Goal: Transaction & Acquisition: Obtain resource

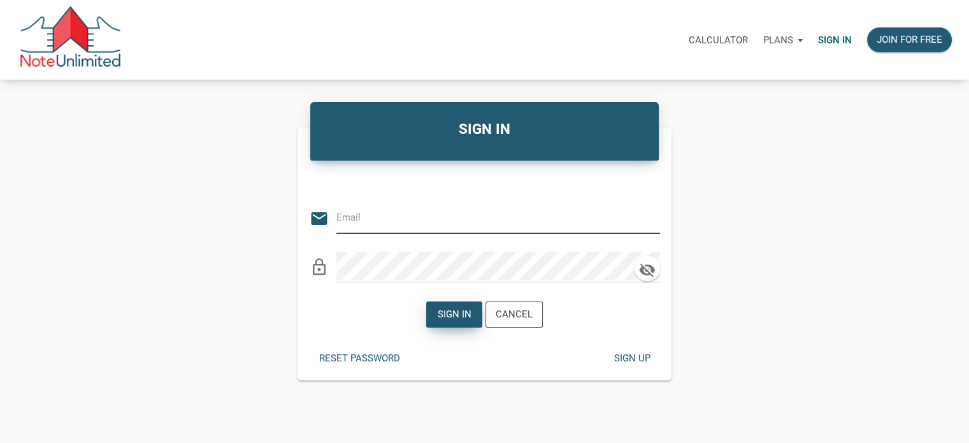
type input "[EMAIL_ADDRESS][DOMAIN_NAME]"
click at [448, 311] on div "Sign in" at bounding box center [454, 314] width 34 height 15
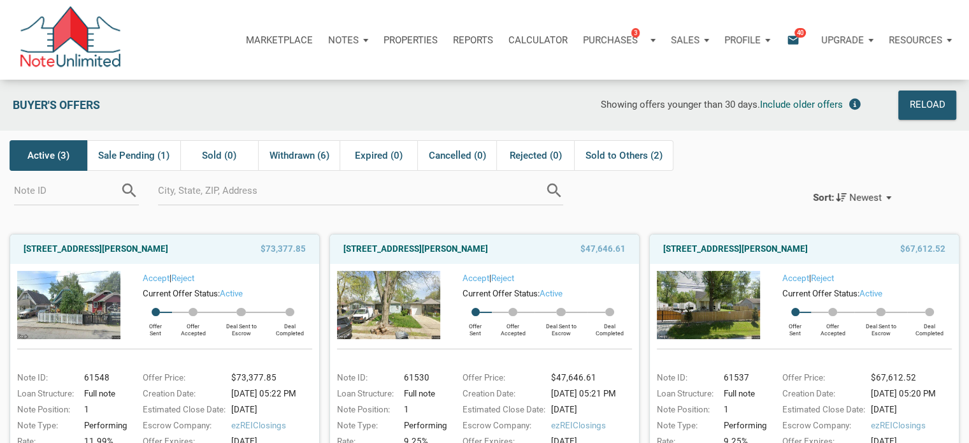
click at [791, 38] on icon "email" at bounding box center [792, 39] width 15 height 15
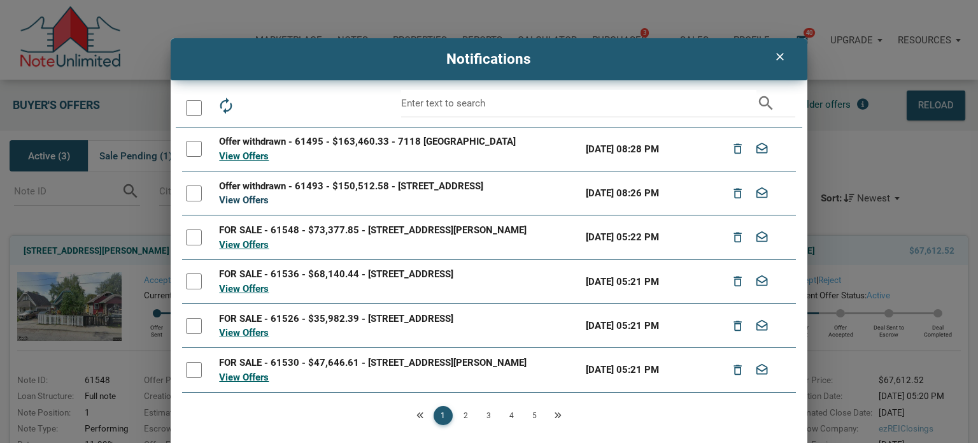
click at [229, 198] on link "View Offers" at bounding box center [244, 199] width 50 height 11
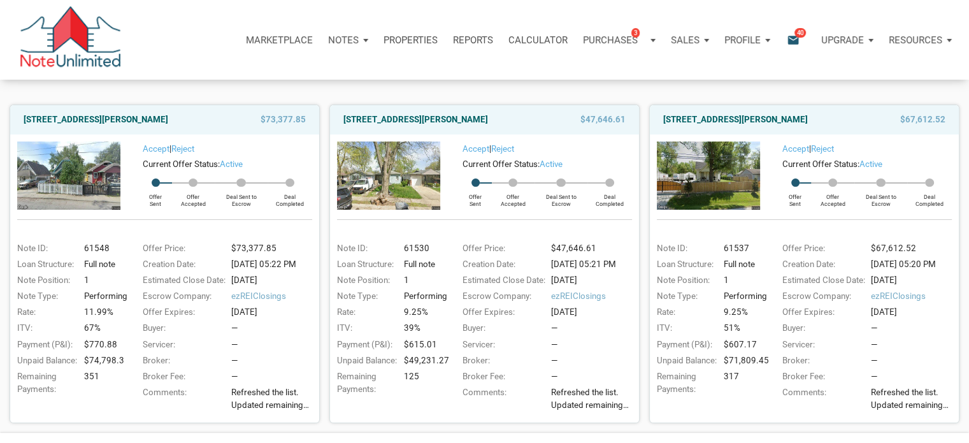
scroll to position [108, 0]
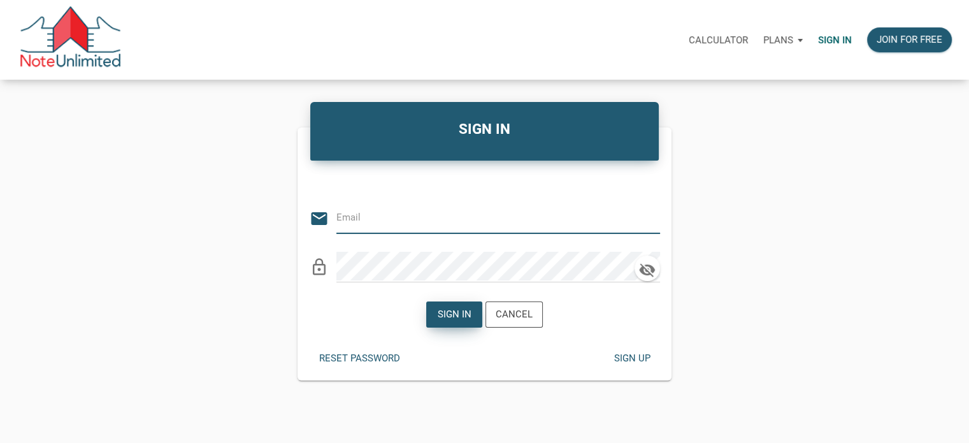
type input "[EMAIL_ADDRESS][DOMAIN_NAME]"
click at [445, 311] on div "Sign in" at bounding box center [454, 314] width 34 height 15
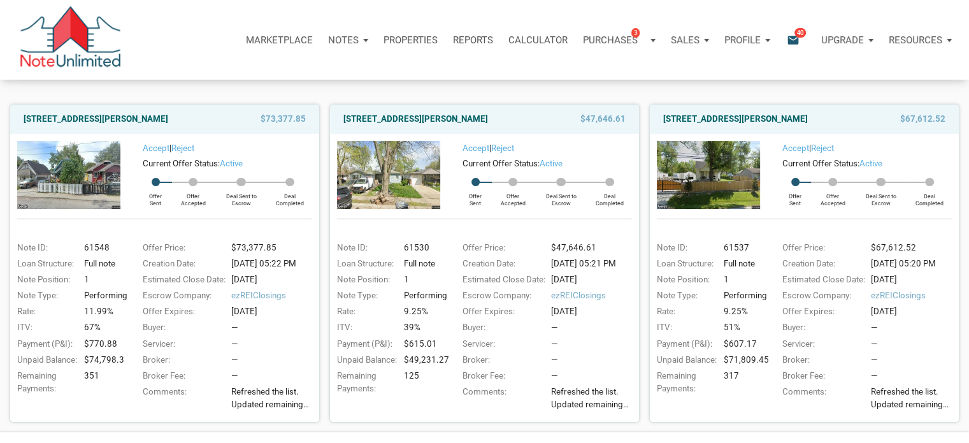
scroll to position [108, 0]
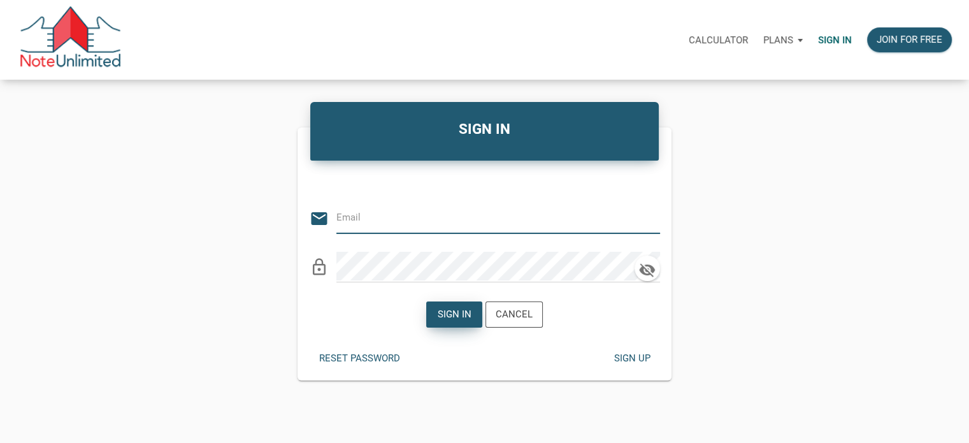
type input "[EMAIL_ADDRESS][DOMAIN_NAME]"
click at [451, 310] on div "Sign in" at bounding box center [454, 314] width 34 height 15
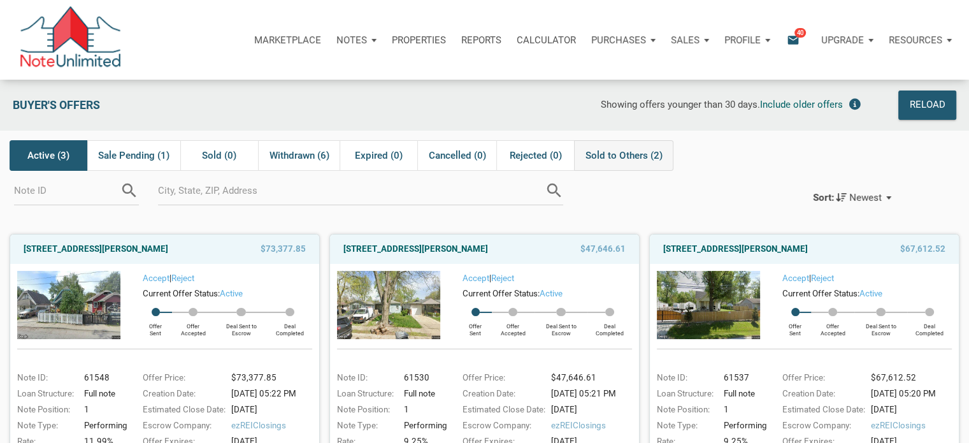
click at [632, 155] on span "Sold to Others (2)" at bounding box center [623, 155] width 77 height 15
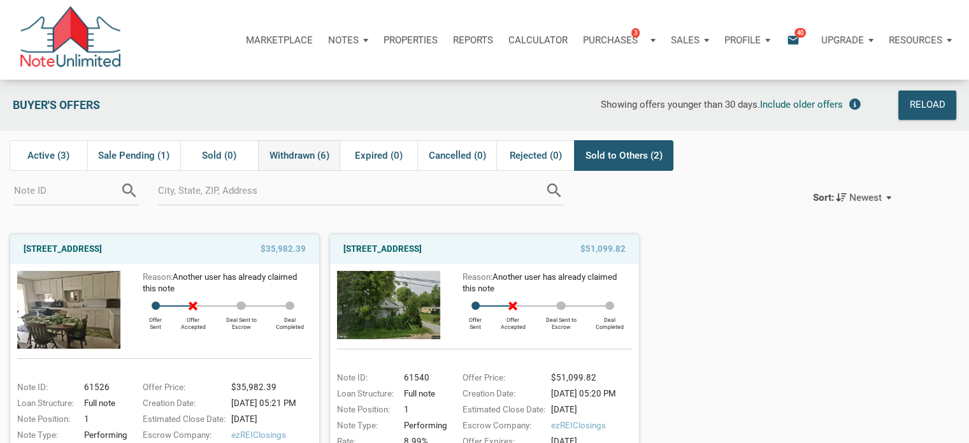
click at [313, 153] on span "Withdrawn (6)" at bounding box center [299, 155] width 60 height 15
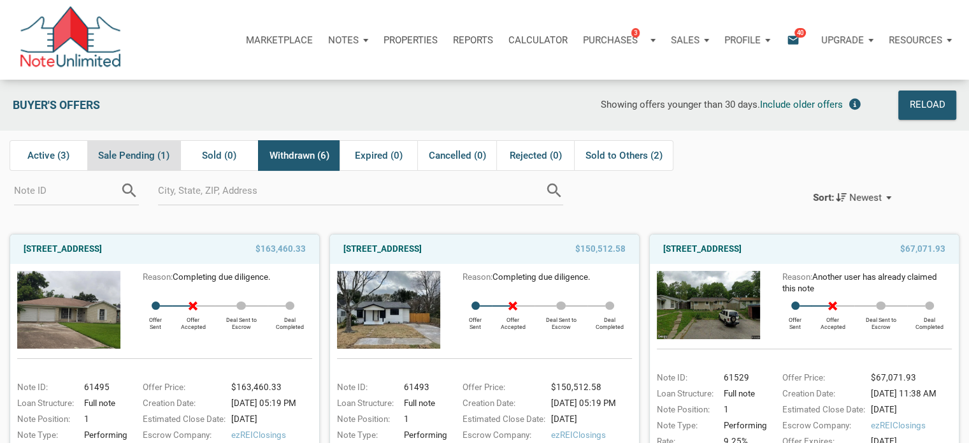
click at [129, 153] on span "Sale Pending (1)" at bounding box center [133, 155] width 71 height 15
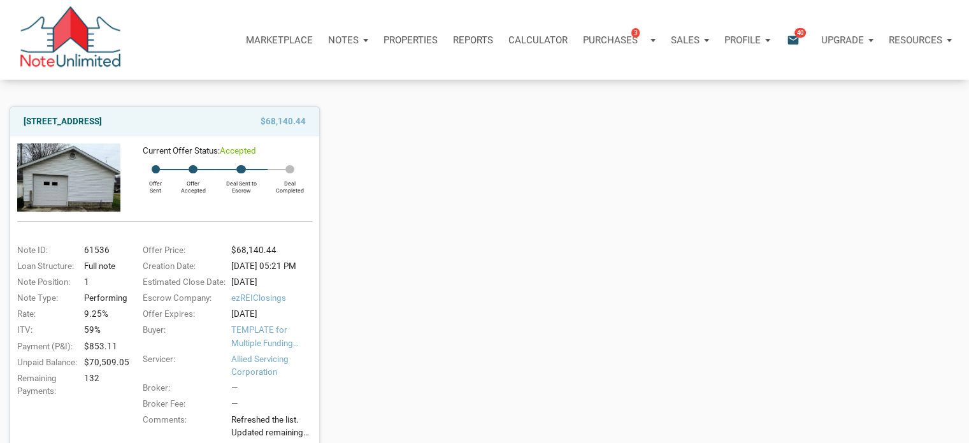
scroll to position [191, 0]
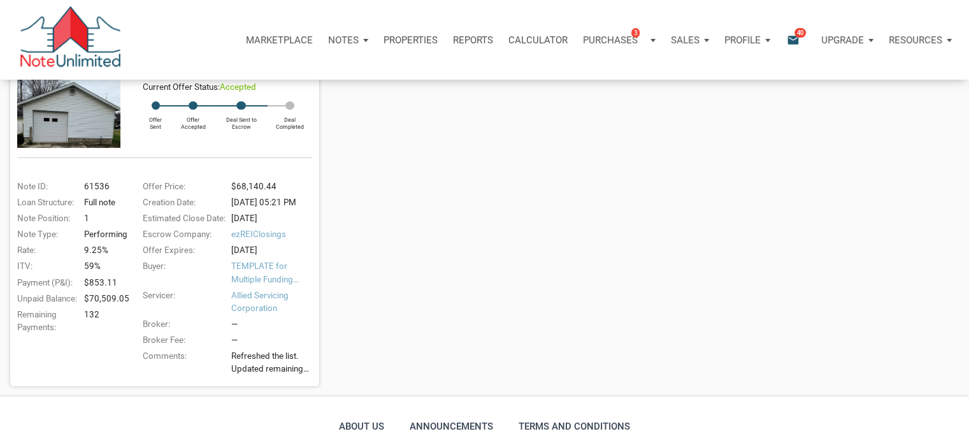
click at [194, 181] on div "Offer Price:" at bounding box center [181, 186] width 91 height 13
click at [68, 114] on img at bounding box center [68, 113] width 103 height 67
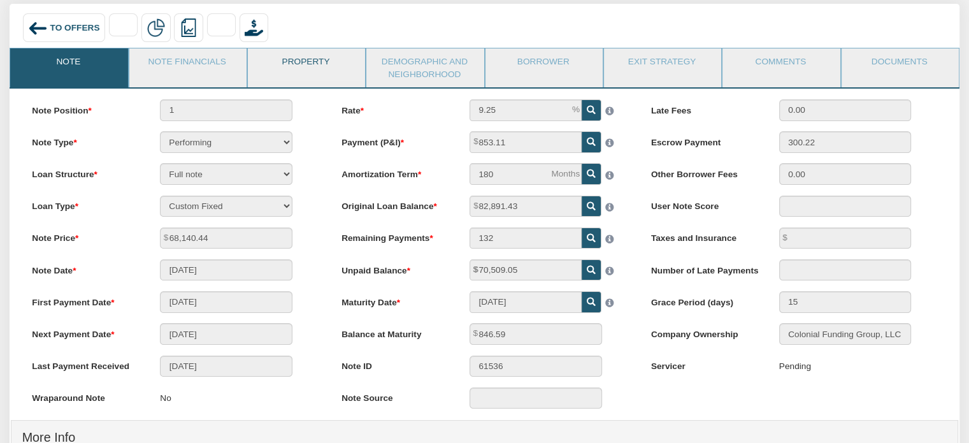
scroll to position [64, 0]
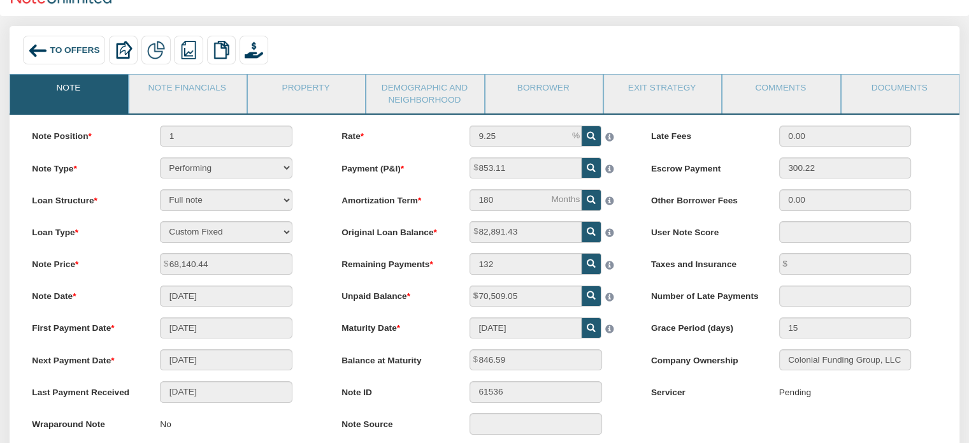
click at [326, 139] on div "Note Position 1" at bounding box center [175, 135] width 307 height 21
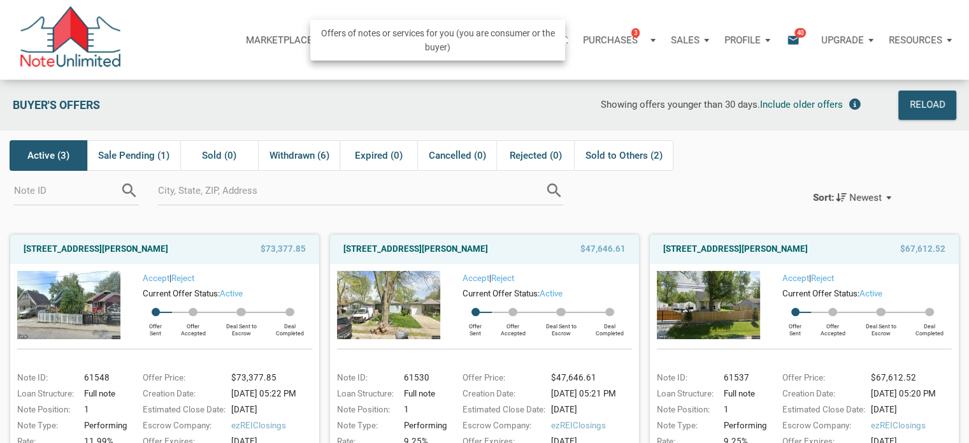
click at [602, 35] on p "Purchases" at bounding box center [610, 39] width 55 height 11
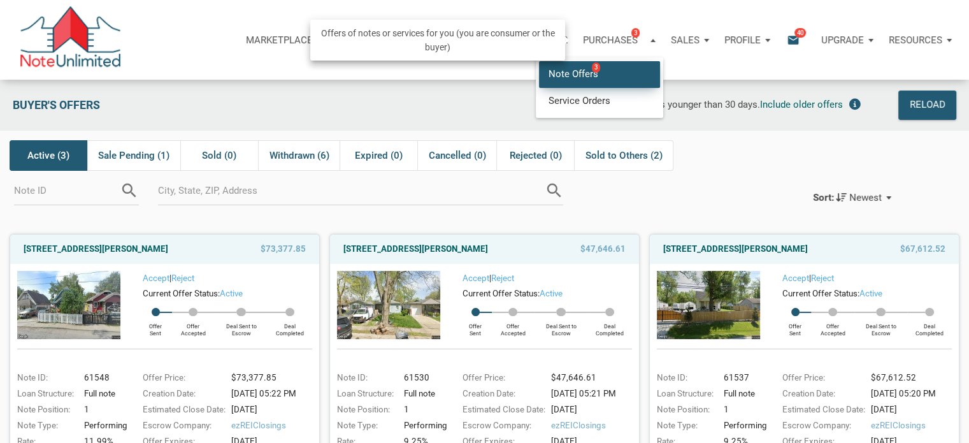
click at [594, 73] on link "Note Offers 3" at bounding box center [599, 74] width 121 height 26
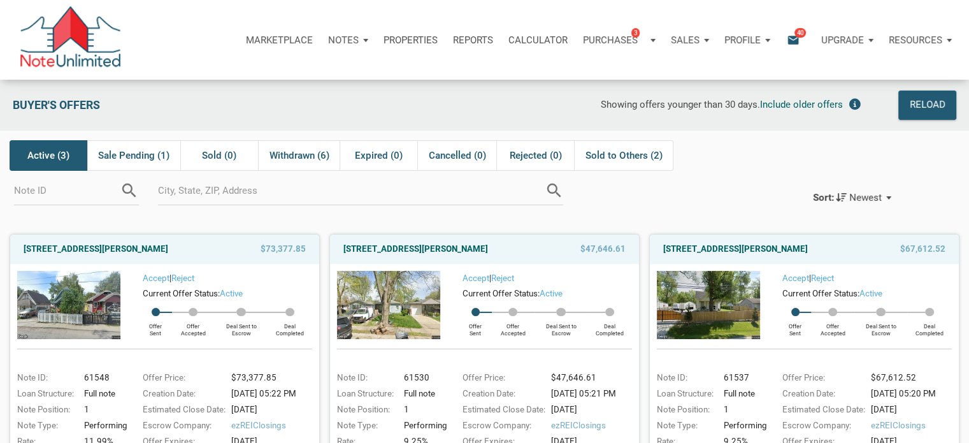
click at [762, 39] on div "Profile" at bounding box center [746, 40] width 61 height 38
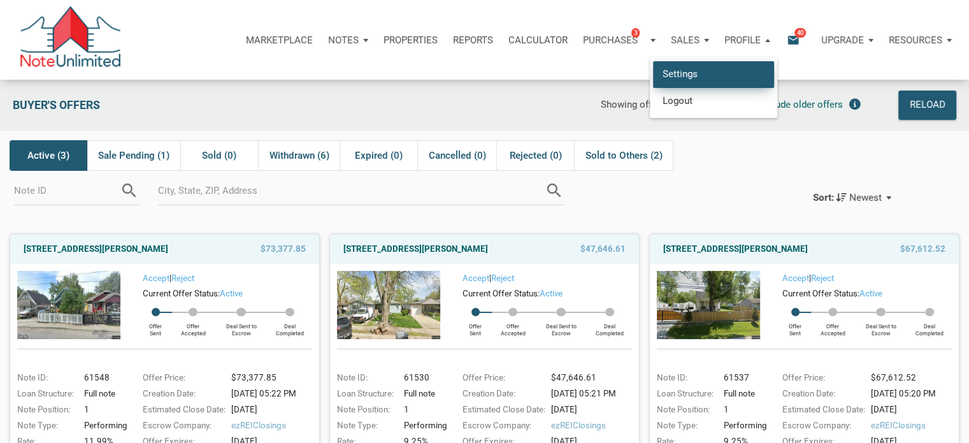
click at [732, 71] on link "Settings" at bounding box center [713, 74] width 121 height 26
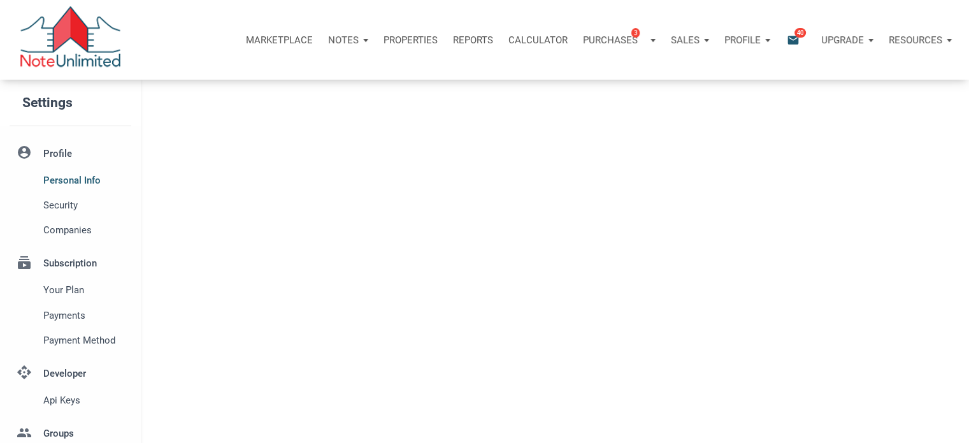
type input "WORTHNGTN HLS"
select select
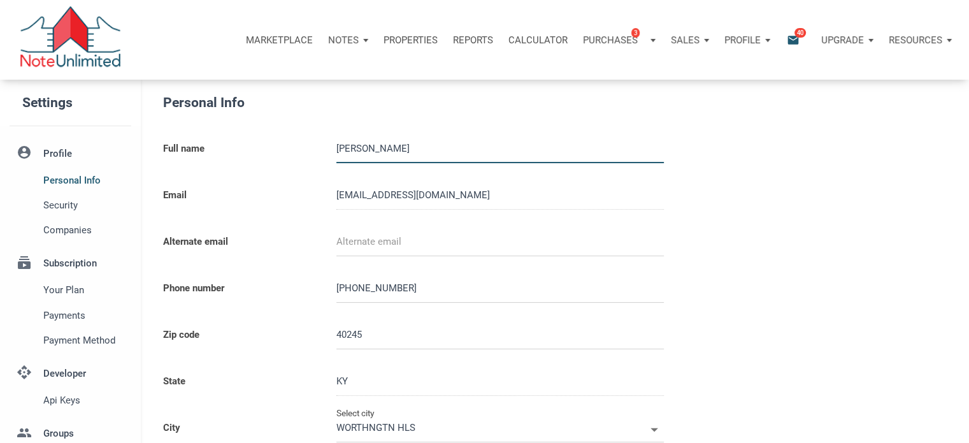
type input "LOUISVILLE"
select select
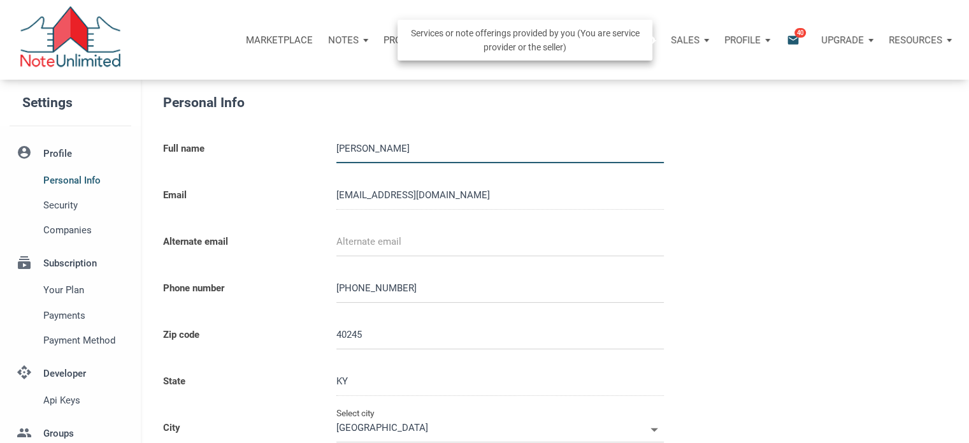
click at [699, 40] on div "Sales" at bounding box center [689, 40] width 53 height 38
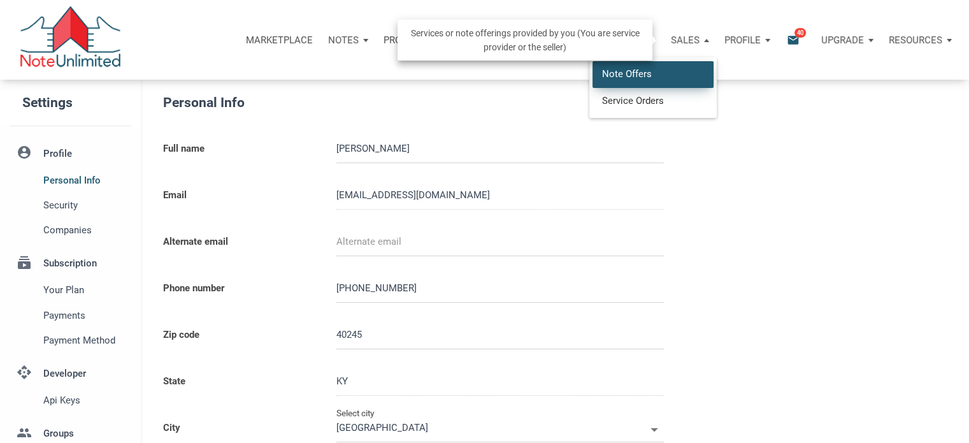
click at [656, 69] on link "Note Offers" at bounding box center [652, 74] width 121 height 26
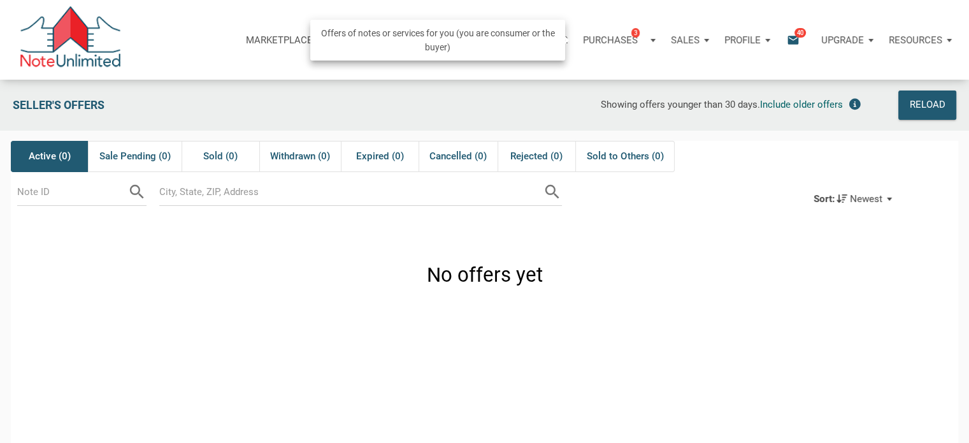
click at [613, 38] on p "Purchases" at bounding box center [610, 39] width 55 height 11
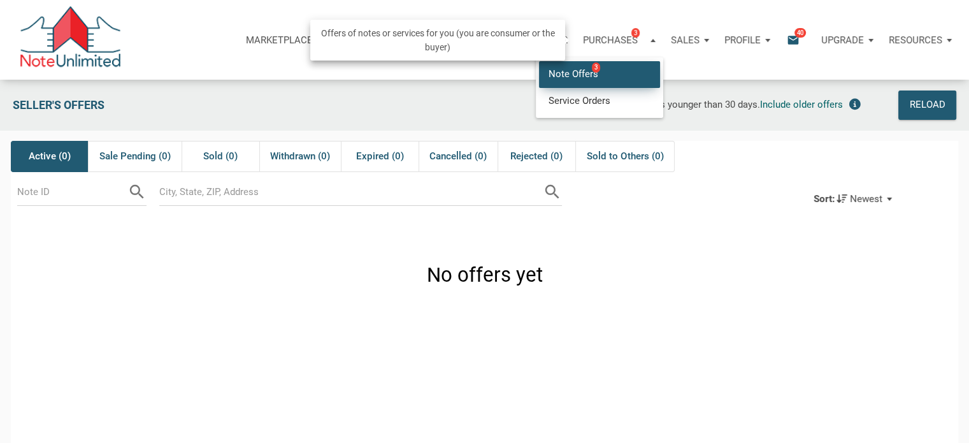
click at [585, 75] on link "Note Offers 3" at bounding box center [599, 74] width 121 height 26
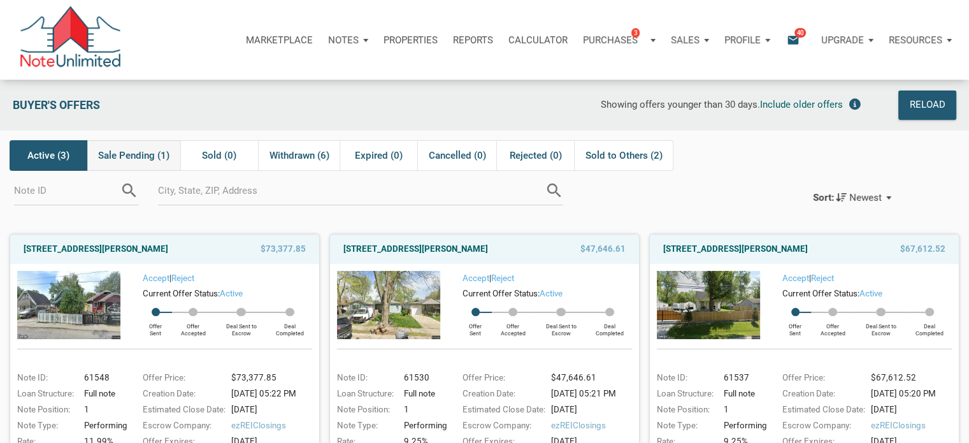
click at [150, 153] on span "Sale Pending (1)" at bounding box center [133, 155] width 71 height 15
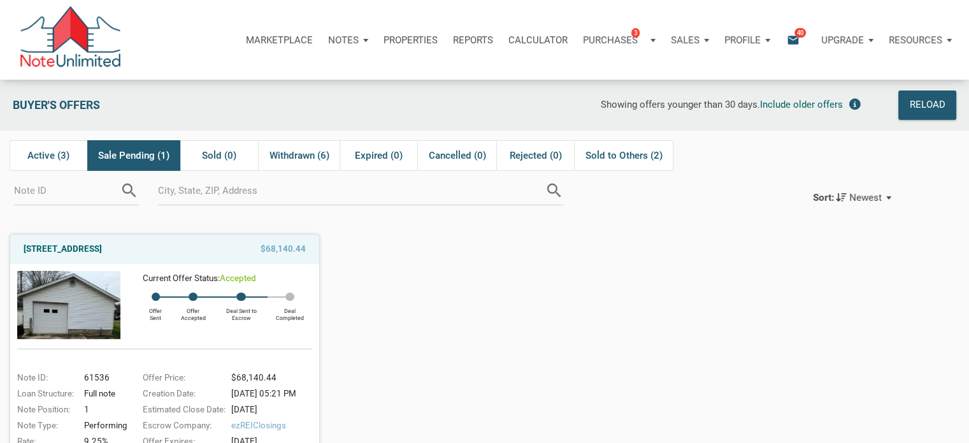
click at [202, 330] on div "Current Offer Status: accepted Offer Sent Offer Accepted Deal Sent to Escrow De…" at bounding box center [216, 304] width 192 height 67
click at [104, 313] on img at bounding box center [68, 304] width 103 height 67
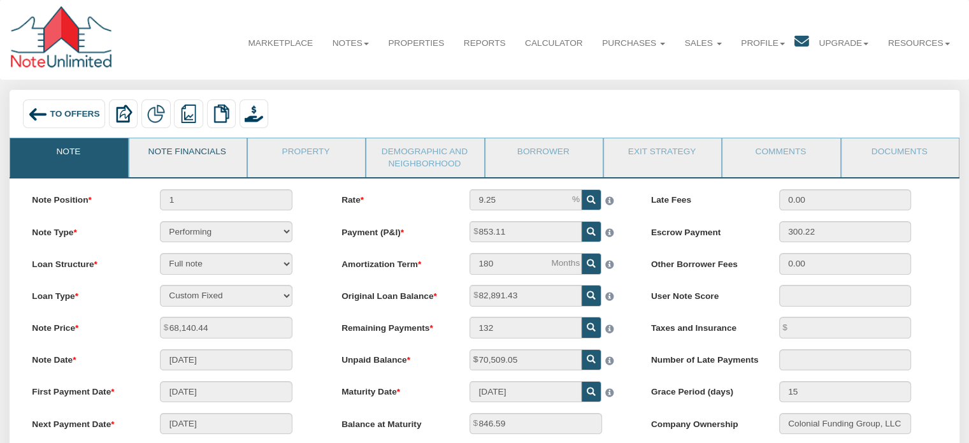
click at [227, 162] on link "Note Financials" at bounding box center [187, 154] width 116 height 32
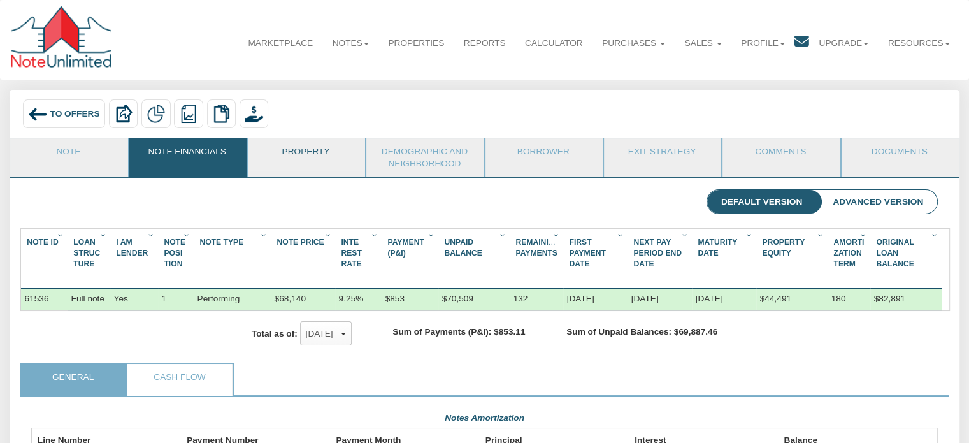
scroll to position [227, 905]
click at [310, 151] on link "Property" at bounding box center [306, 154] width 116 height 32
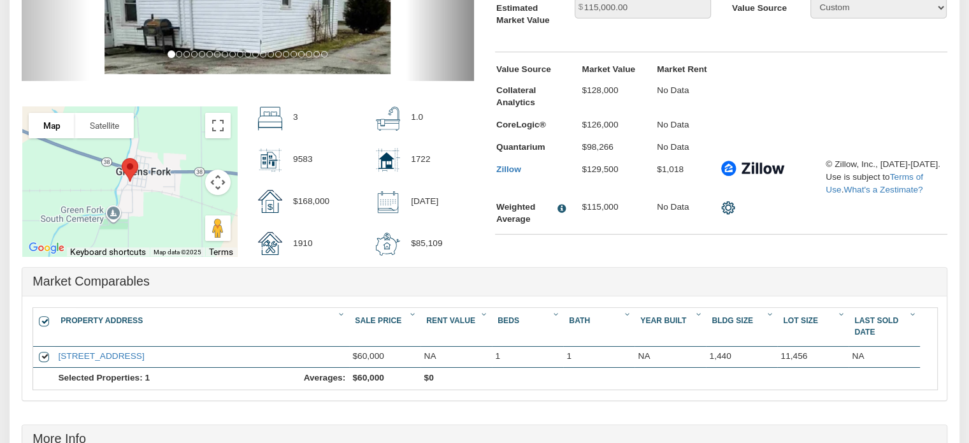
scroll to position [0, 0]
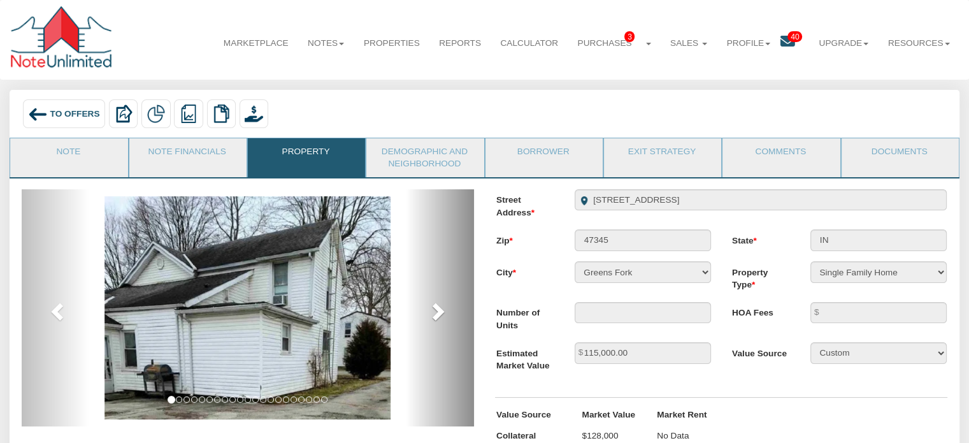
drag, startPoint x: 322, startPoint y: 255, endPoint x: 461, endPoint y: 224, distance: 142.9
click at [460, 227] on link "next" at bounding box center [440, 307] width 68 height 237
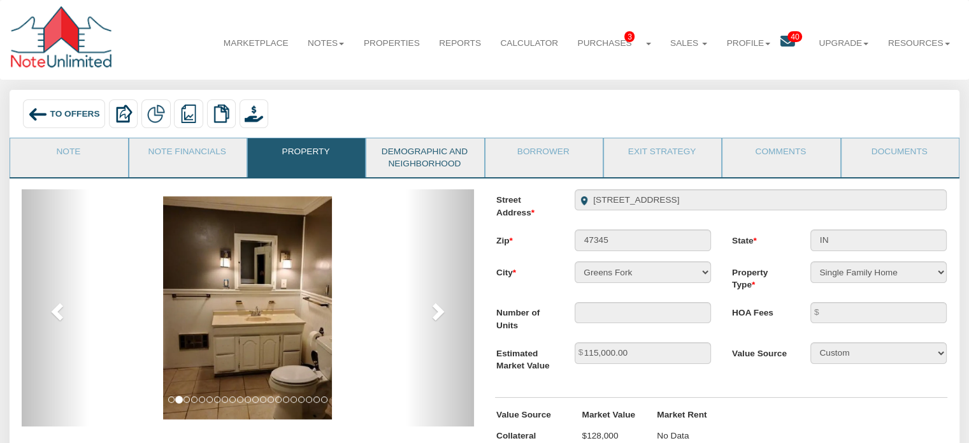
click at [429, 157] on link "Demographic and Neighborhood" at bounding box center [424, 157] width 116 height 39
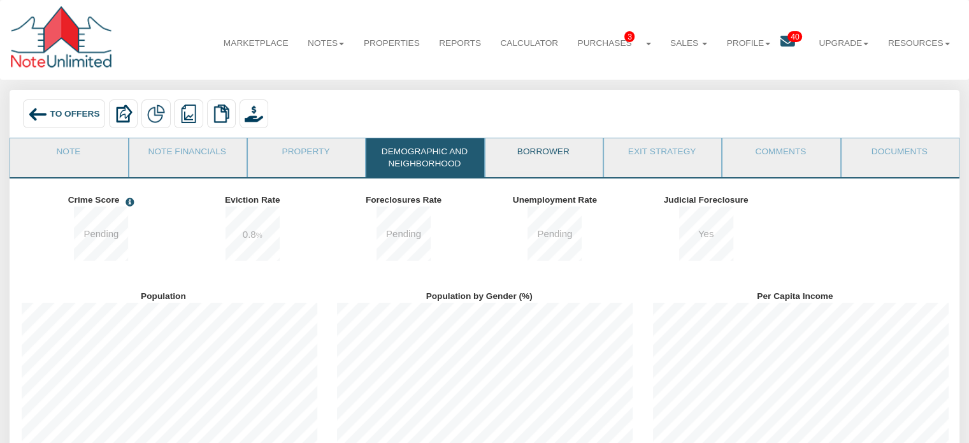
click at [544, 155] on link "Borrower" at bounding box center [543, 154] width 116 height 32
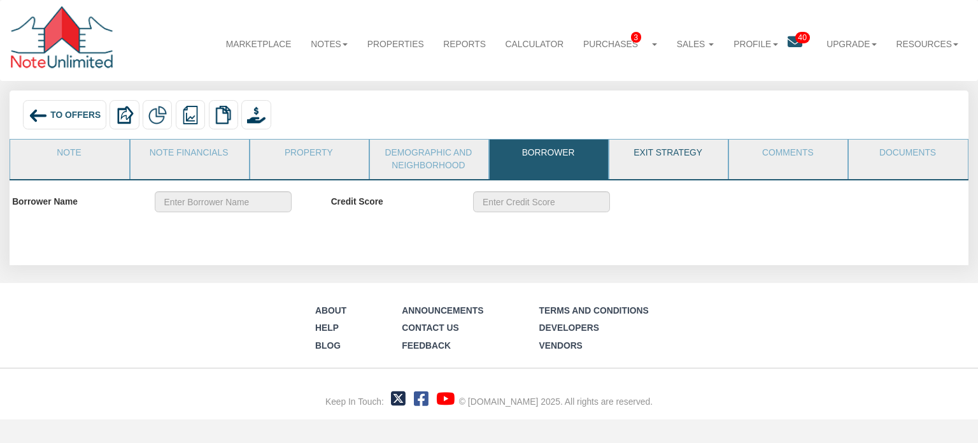
click at [681, 155] on link "Exit Strategy" at bounding box center [667, 155] width 117 height 32
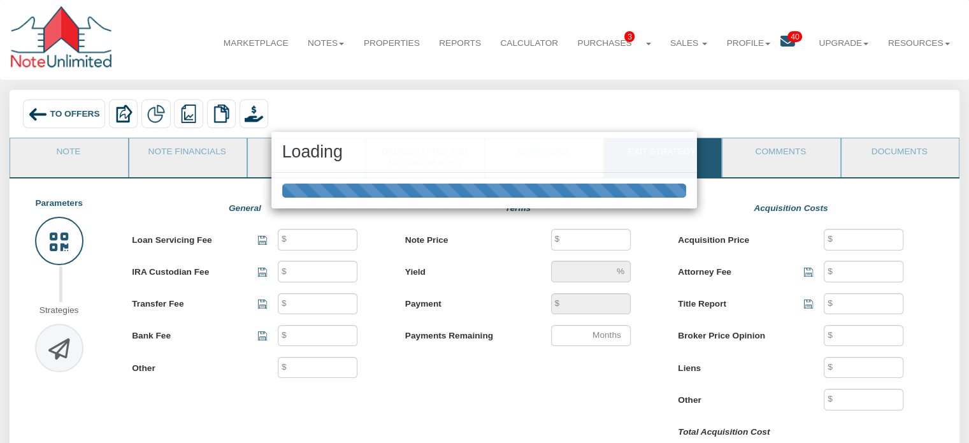
type input "40"
type input "25"
type input "500"
type input "250"
type input "68,140"
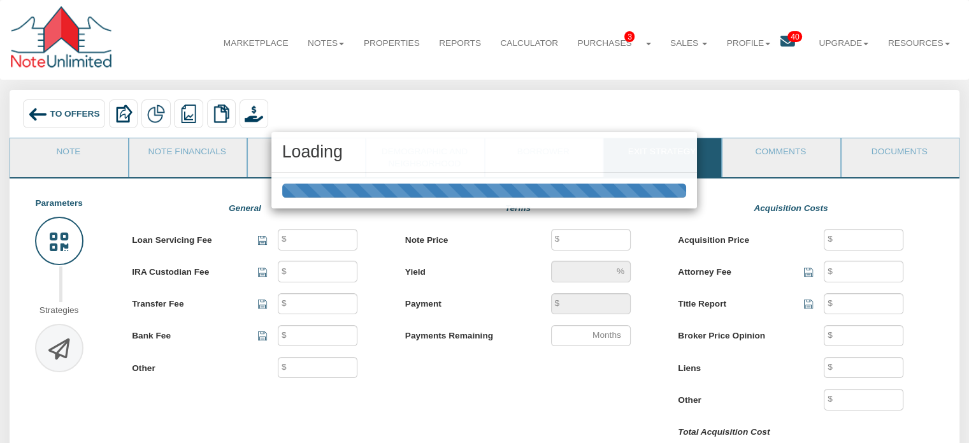
type input "10"
type input "853.11"
type input "132"
type input "68,140"
type input "500"
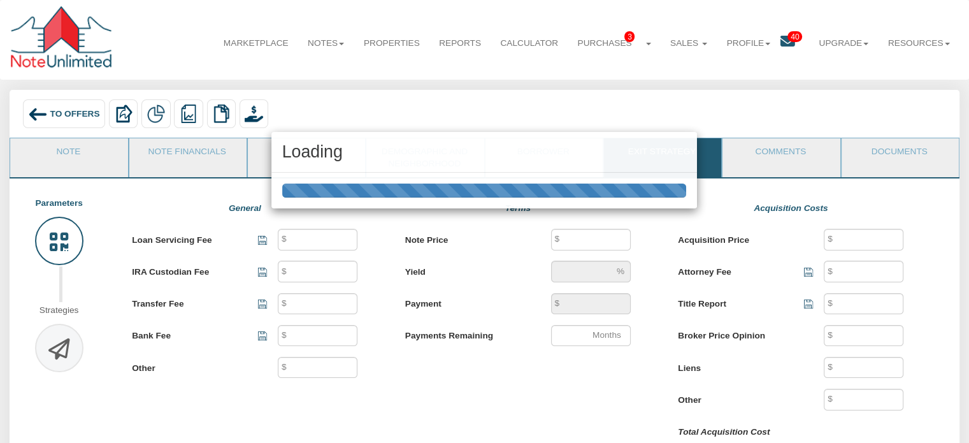
type input "100"
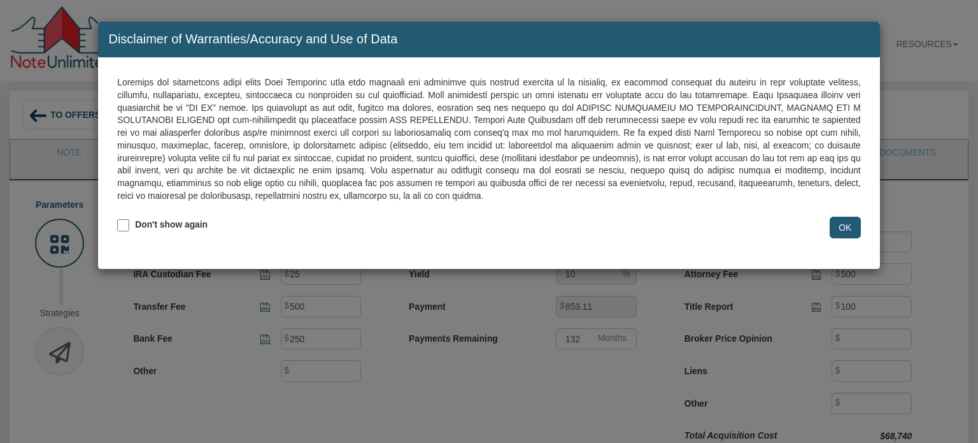
click at [121, 222] on input "Don't show again" at bounding box center [122, 224] width 11 height 11
click at [124, 221] on input "Don't show again" at bounding box center [122, 224] width 11 height 11
checkbox input "false"
click at [839, 224] on input "OK" at bounding box center [845, 227] width 31 height 22
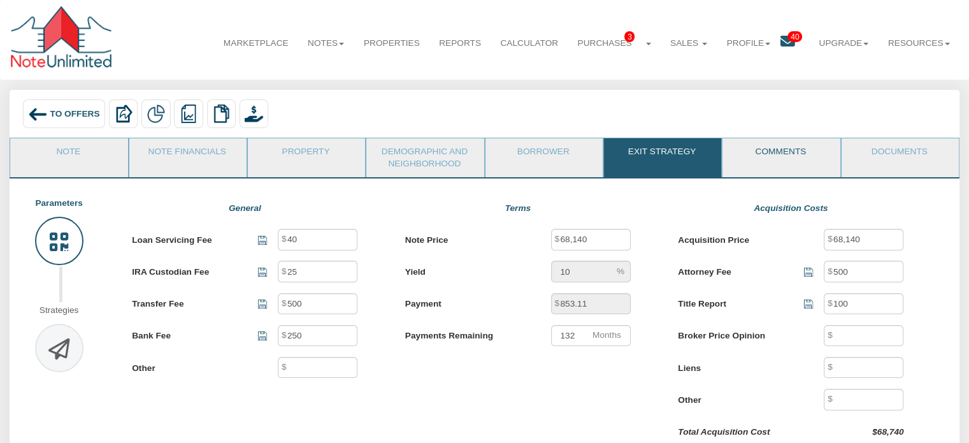
click at [786, 157] on link "Comments" at bounding box center [780, 154] width 116 height 32
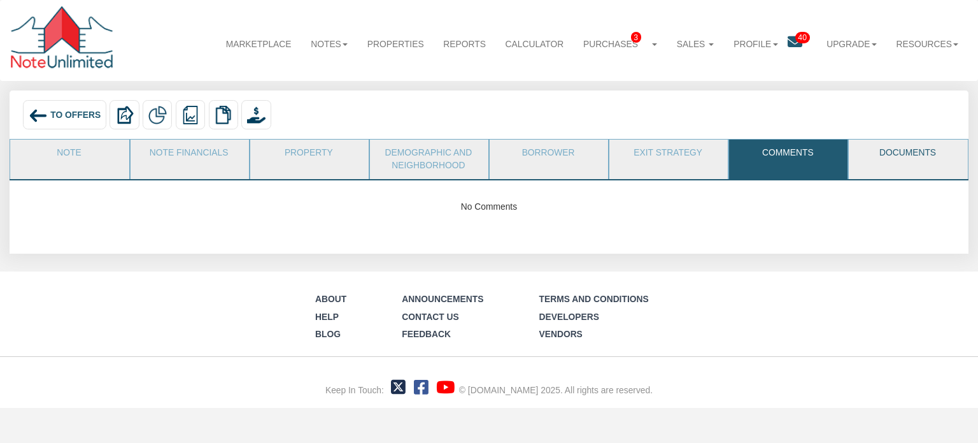
click at [881, 152] on link "Documents" at bounding box center [907, 155] width 117 height 32
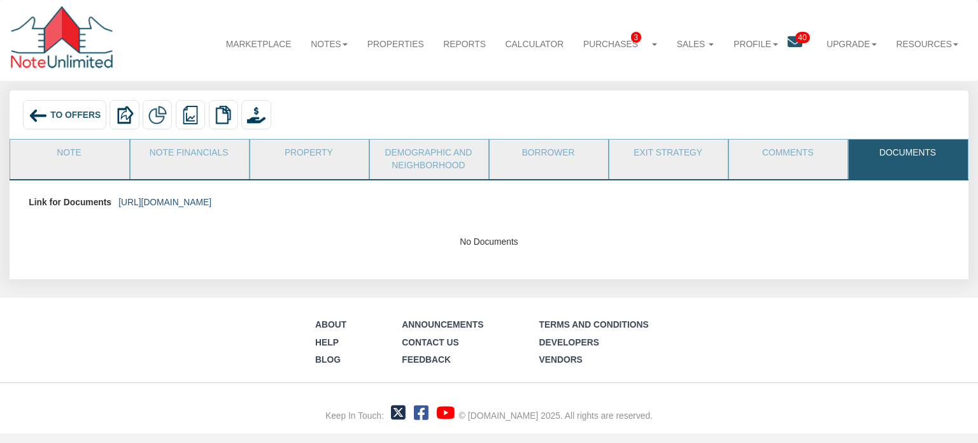
click at [211, 201] on link "[URL][DOMAIN_NAME]" at bounding box center [164, 202] width 93 height 10
click at [871, 160] on link "Documents" at bounding box center [907, 155] width 117 height 32
click at [211, 202] on link "[URL][DOMAIN_NAME]" at bounding box center [164, 202] width 93 height 10
click at [874, 160] on link "Documents" at bounding box center [907, 155] width 117 height 32
click at [870, 162] on link "Documents" at bounding box center [907, 155] width 117 height 32
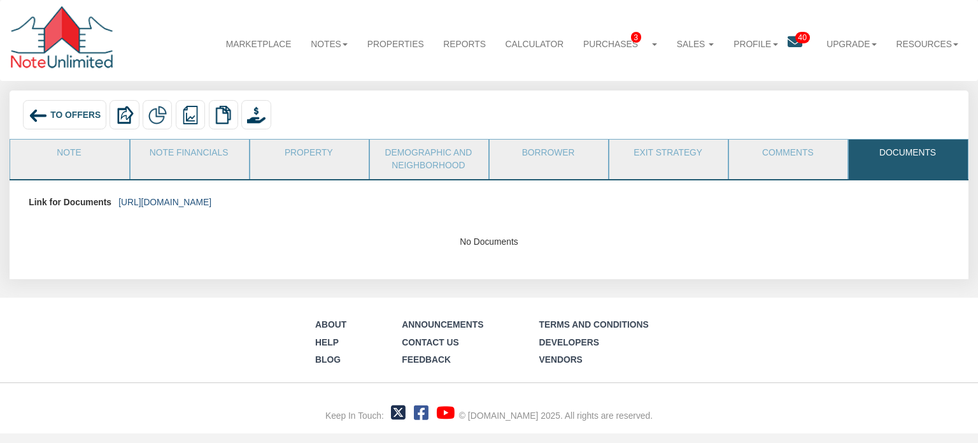
click at [211, 201] on link "[URL][DOMAIN_NAME]" at bounding box center [164, 202] width 93 height 10
click at [842, 143] on link "Comments" at bounding box center [787, 155] width 117 height 32
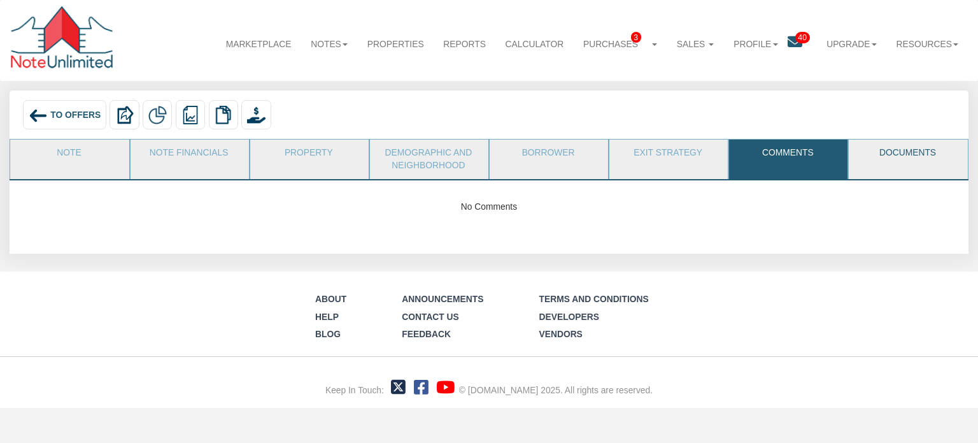
click at [881, 150] on link "Documents" at bounding box center [907, 155] width 117 height 32
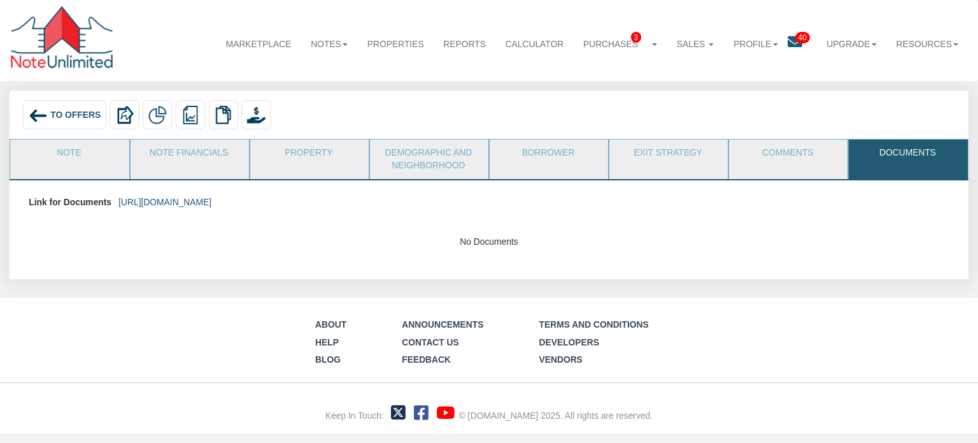
click at [211, 201] on link "[URL][DOMAIN_NAME]" at bounding box center [164, 202] width 93 height 10
click at [211, 199] on link "[URL][DOMAIN_NAME]" at bounding box center [164, 202] width 93 height 10
click at [211, 200] on link "[URL][DOMAIN_NAME]" at bounding box center [164, 202] width 93 height 10
click at [211, 199] on link "[URL][DOMAIN_NAME]" at bounding box center [164, 202] width 93 height 10
click at [211, 201] on link "[URL][DOMAIN_NAME]" at bounding box center [164, 202] width 93 height 10
